Goal: Browse casually

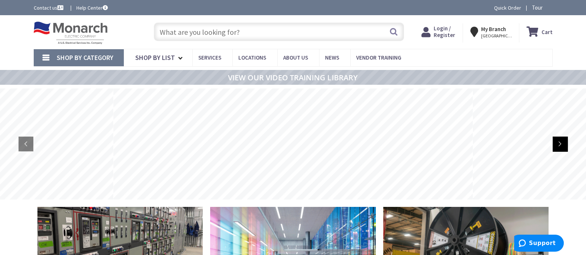
click at [562, 147] on rs-arrow at bounding box center [559, 144] width 15 height 15
click at [562, 146] on rs-arrow at bounding box center [559, 144] width 15 height 15
